Goal: Check status: Check status

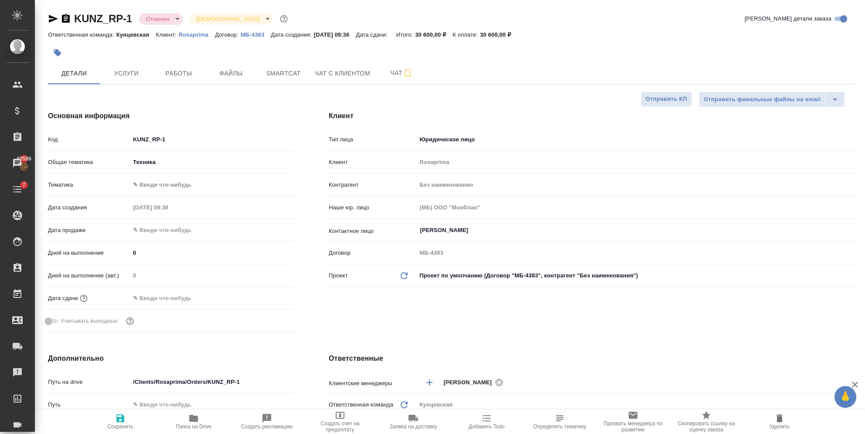
select select "RU"
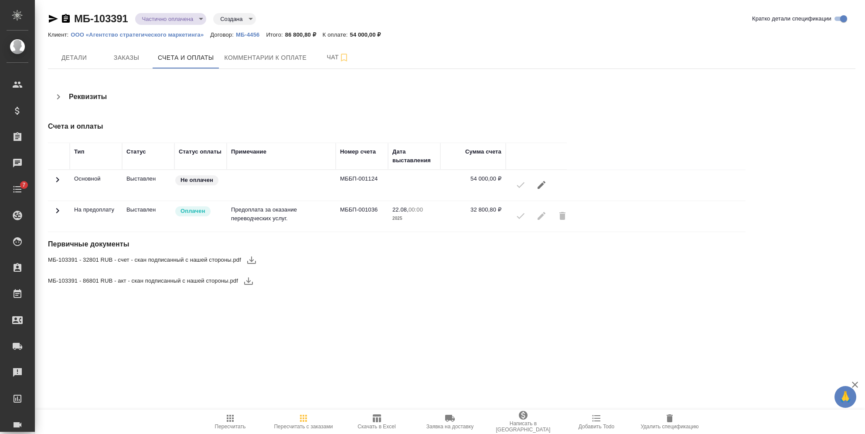
click at [57, 209] on icon at bounding box center [57, 210] width 3 height 5
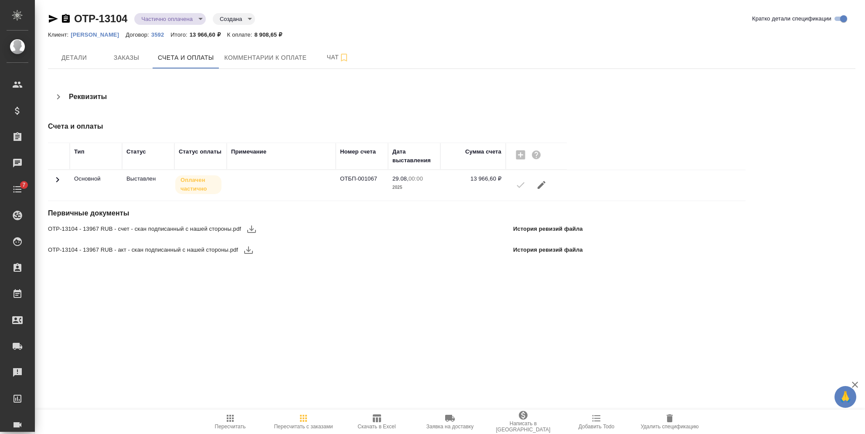
click at [58, 180] on icon at bounding box center [57, 179] width 3 height 5
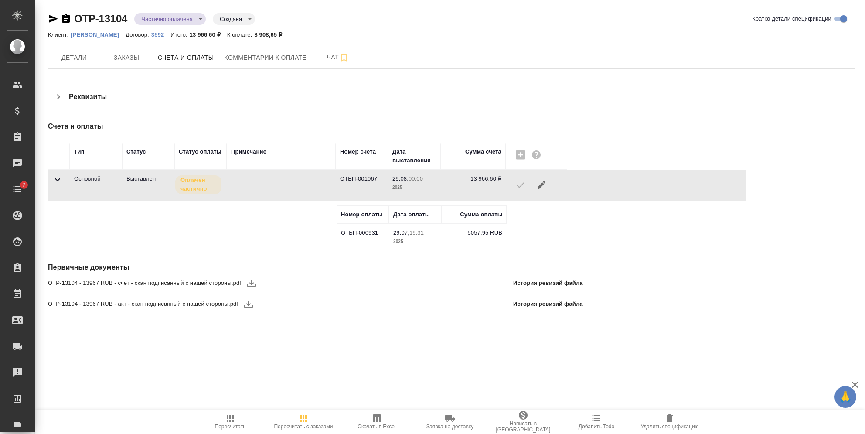
click at [58, 180] on icon at bounding box center [57, 179] width 5 height 3
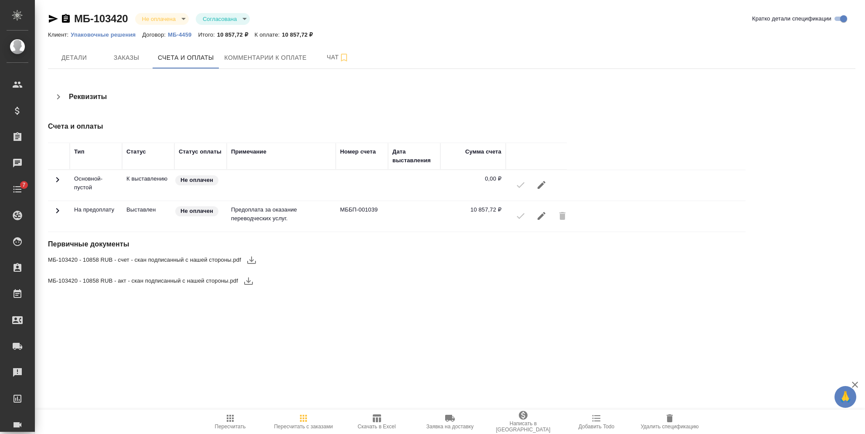
click at [56, 209] on icon at bounding box center [57, 210] width 10 height 10
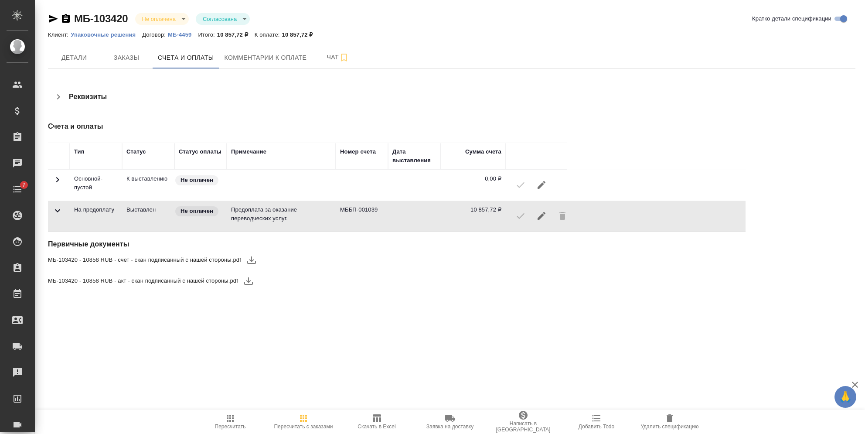
click at [56, 209] on icon at bounding box center [57, 210] width 10 height 10
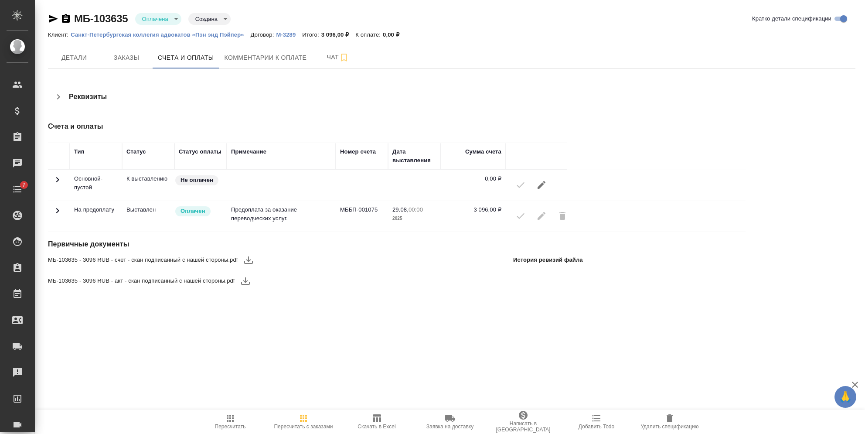
click at [55, 209] on icon at bounding box center [57, 210] width 10 height 10
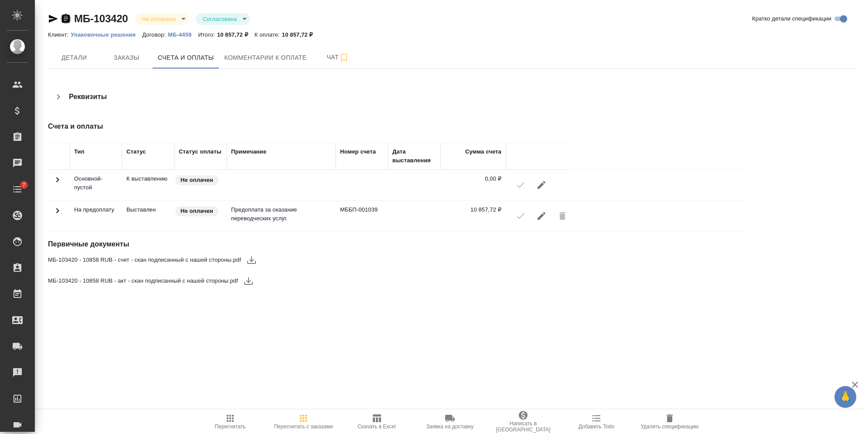
click at [64, 19] on icon "button" at bounding box center [66, 18] width 8 height 9
click at [60, 212] on icon at bounding box center [57, 210] width 10 height 10
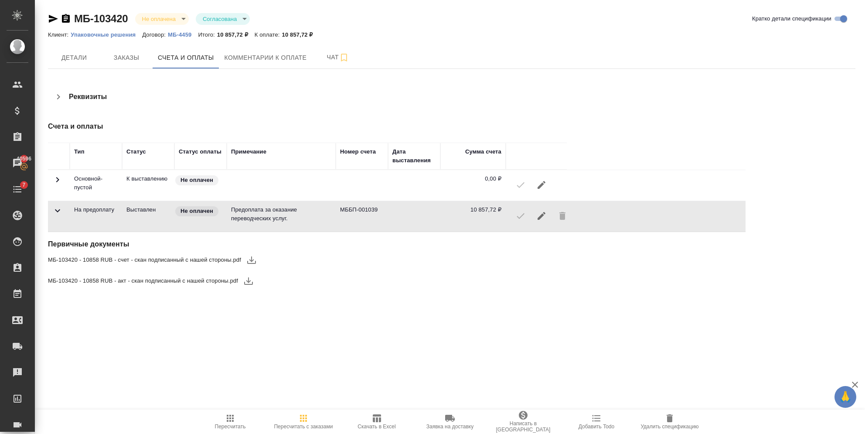
click at [57, 213] on icon at bounding box center [57, 210] width 10 height 10
click at [57, 213] on icon at bounding box center [57, 210] width 3 height 5
